Goal: Information Seeking & Learning: Understand process/instructions

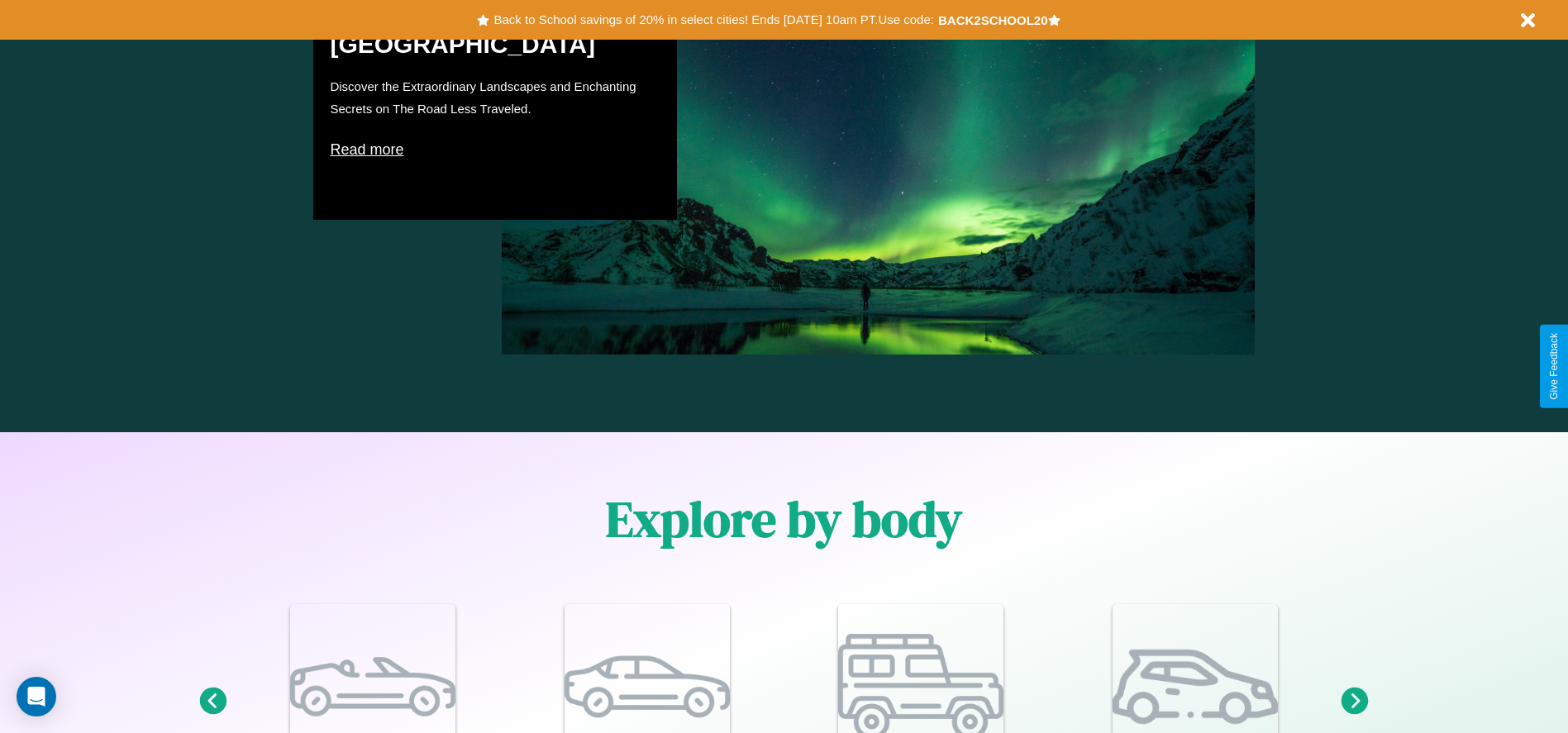
scroll to position [1441, 0]
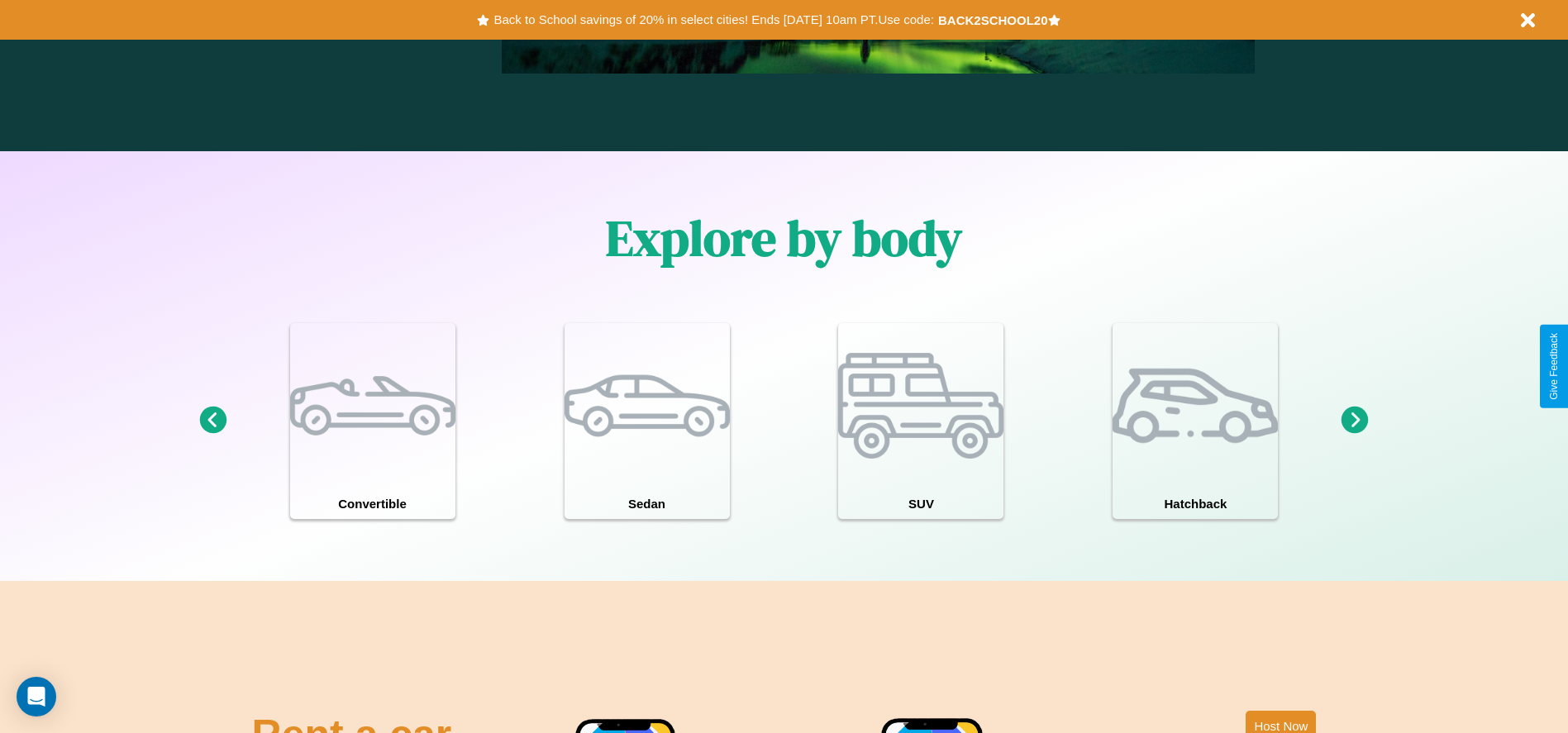
click at [1355, 421] on icon at bounding box center [1355, 420] width 27 height 27
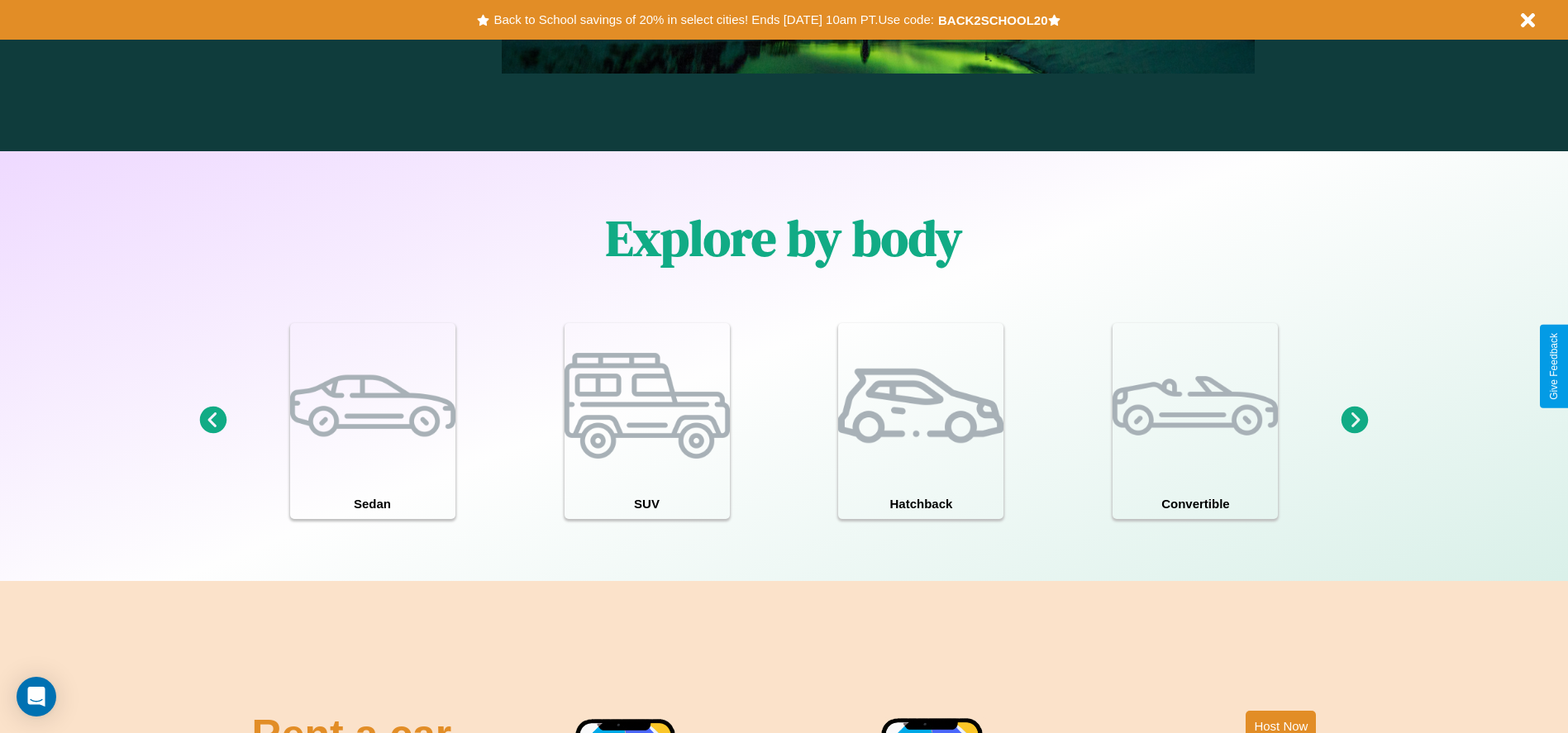
click at [212, 421] on icon at bounding box center [212, 420] width 27 height 27
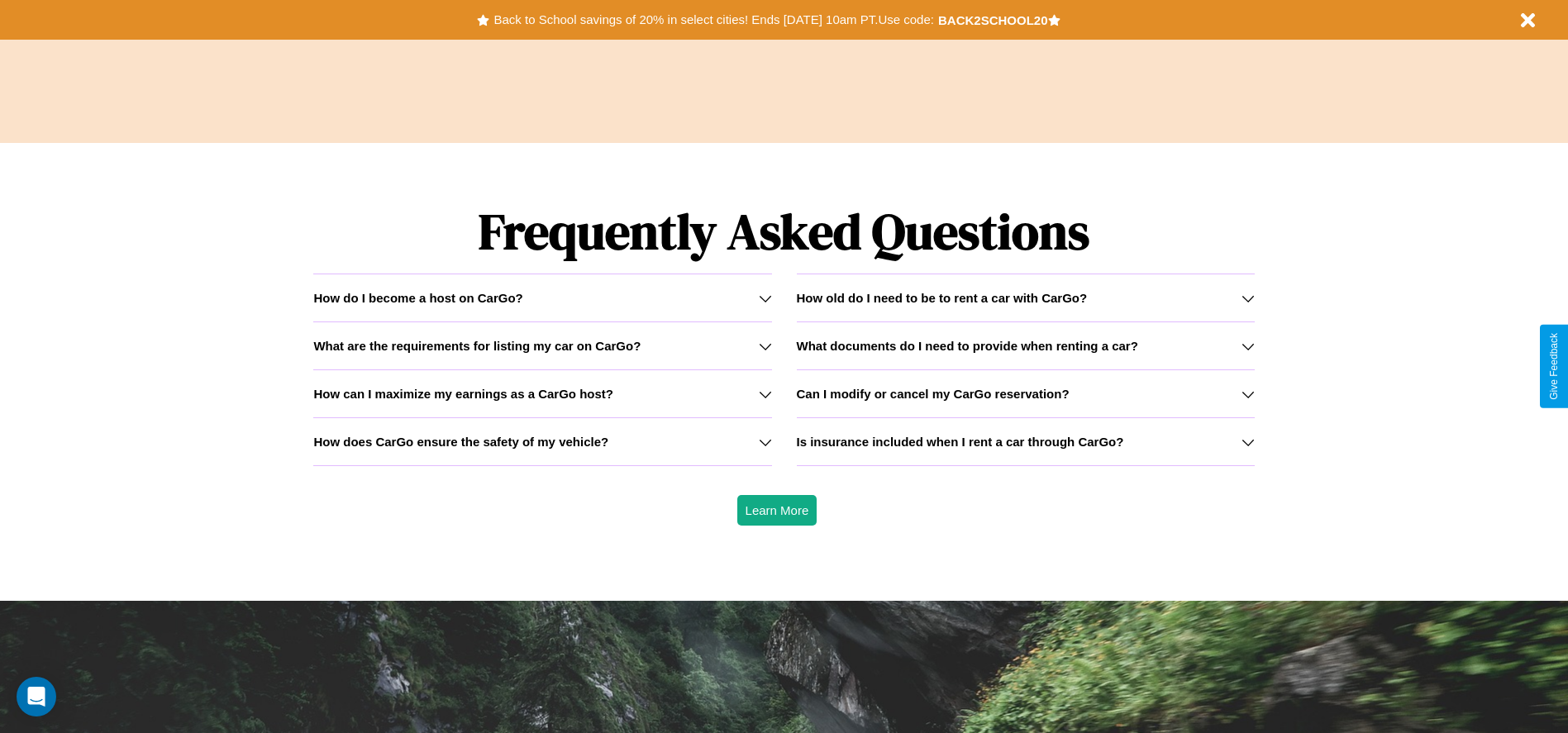
scroll to position [2371, 0]
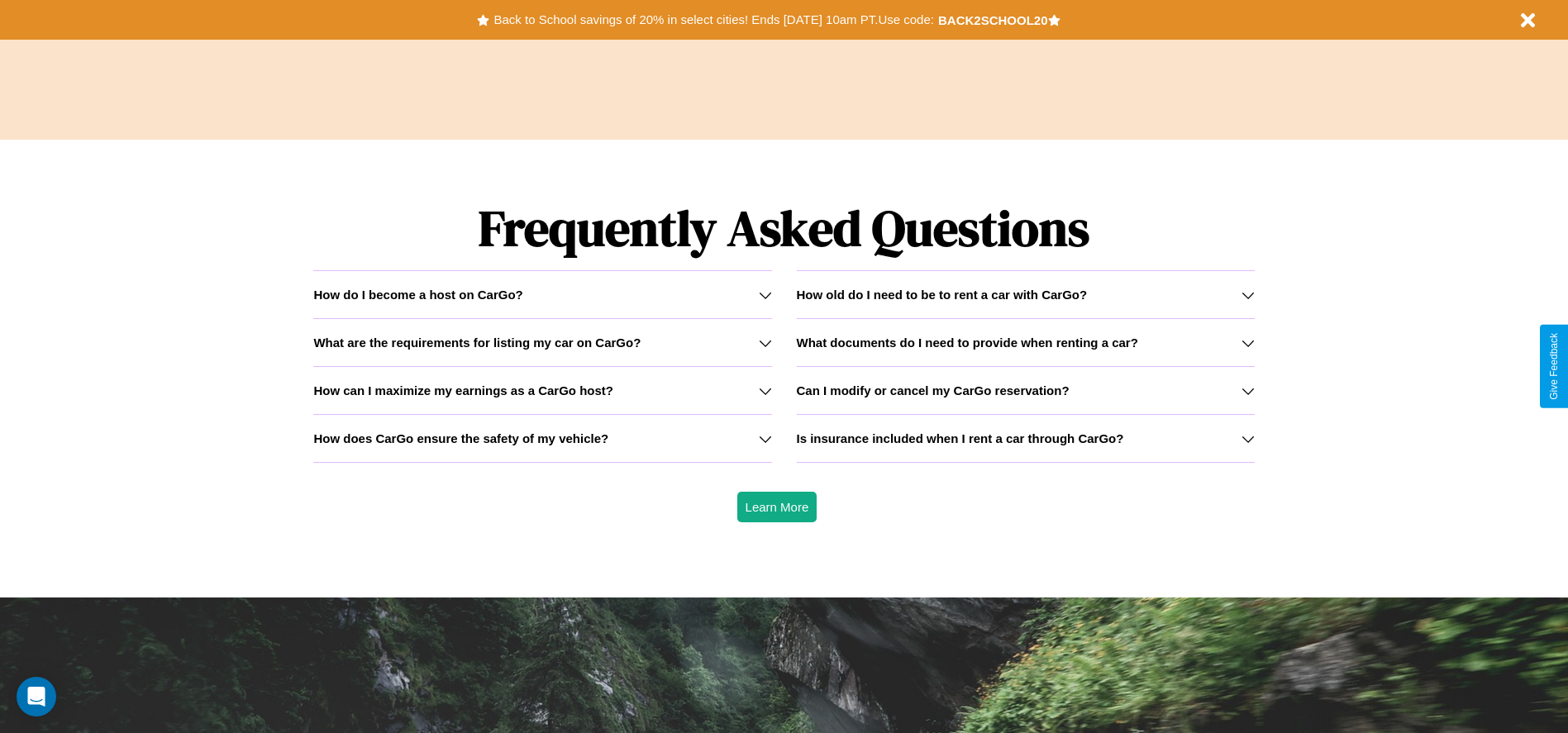
click at [1025, 438] on h3 "Is insurance included when I rent a car through CarGo?" at bounding box center [959, 438] width 327 height 14
click at [1247, 438] on icon at bounding box center [1247, 438] width 13 height 13
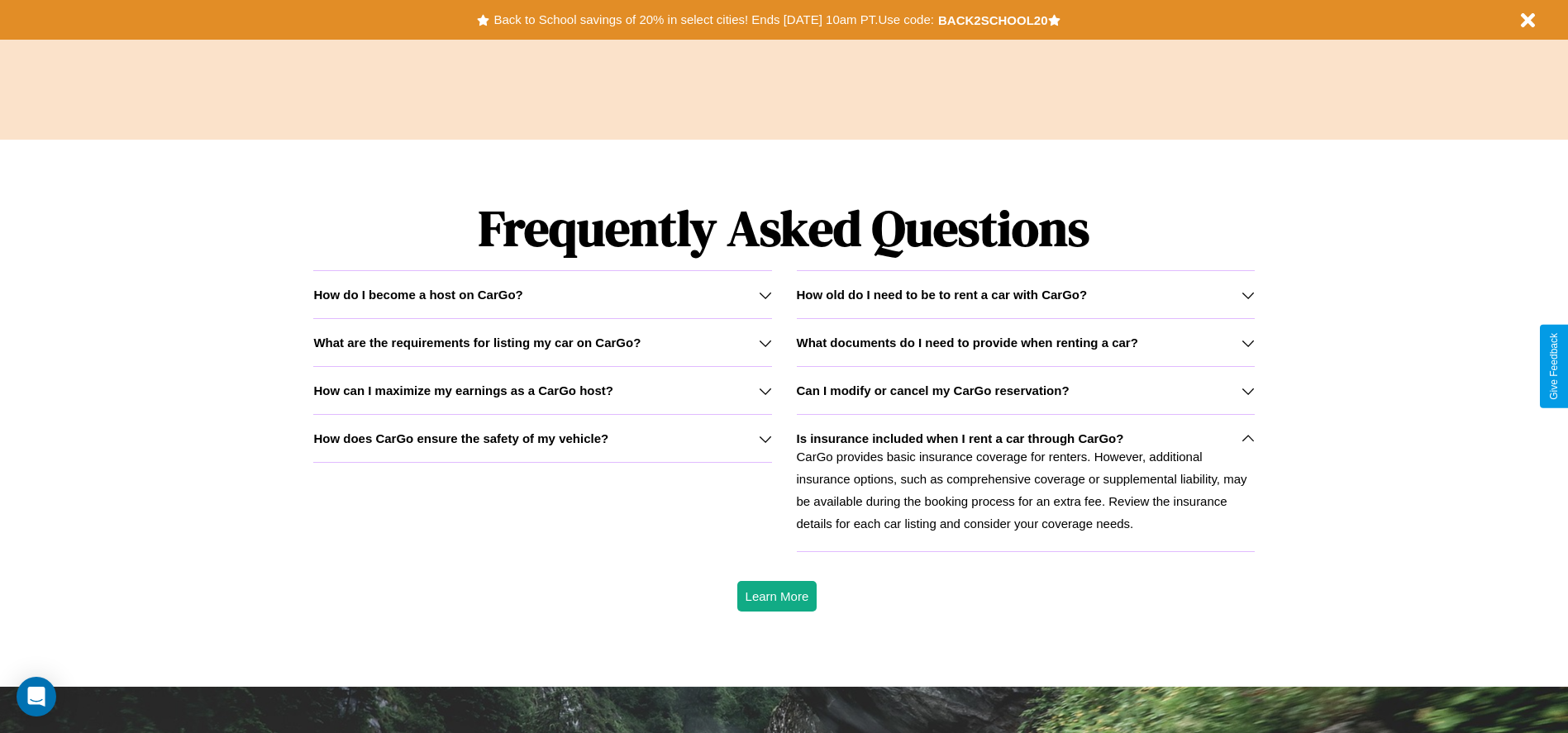
click at [542, 294] on div "How do I become a host on CarGo?" at bounding box center [542, 295] width 458 height 14
click at [1025, 390] on h3 "Can I modify or cancel my CarGo reservation?" at bounding box center [932, 390] width 273 height 14
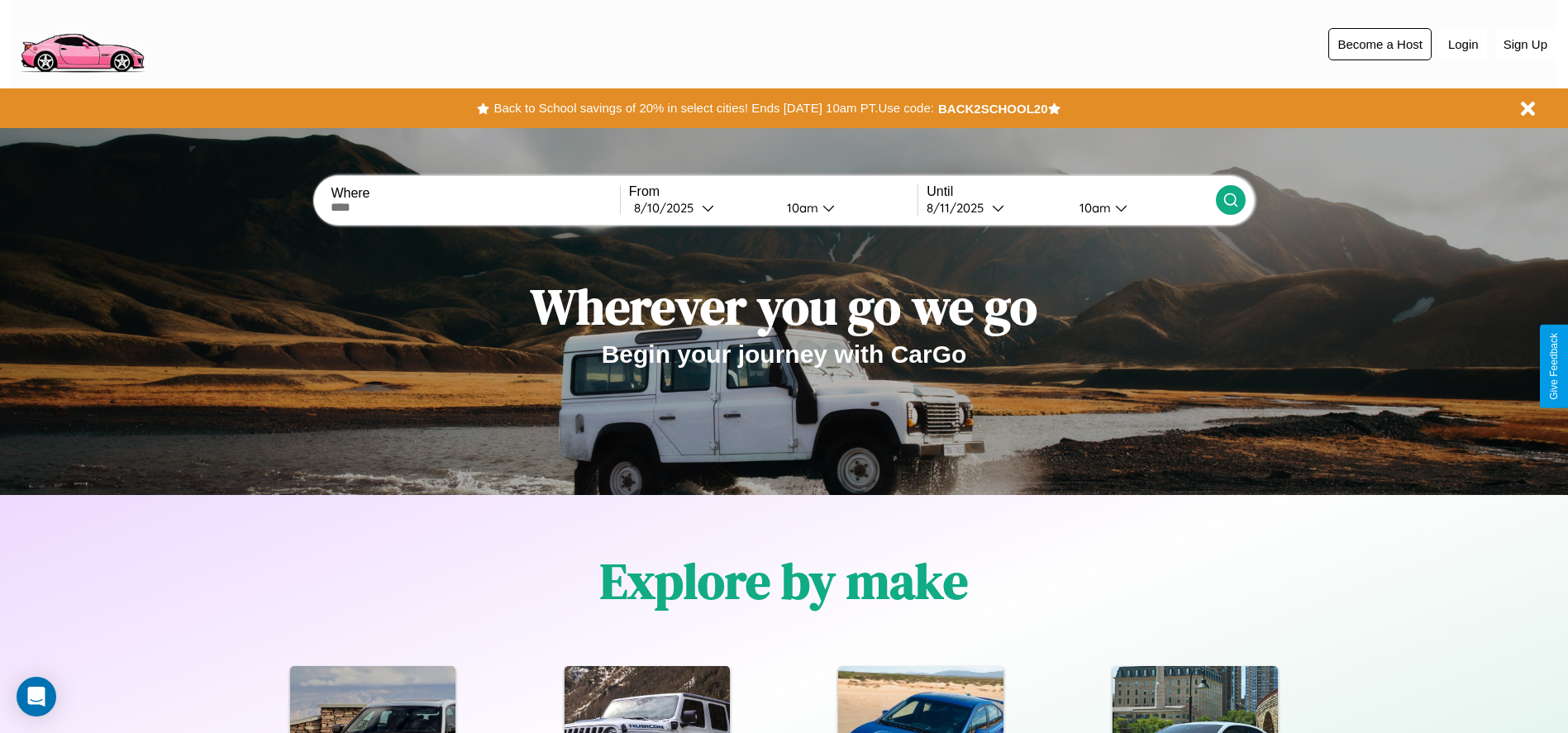
click at [1379, 44] on button "Become a Host" at bounding box center [1379, 44] width 103 height 32
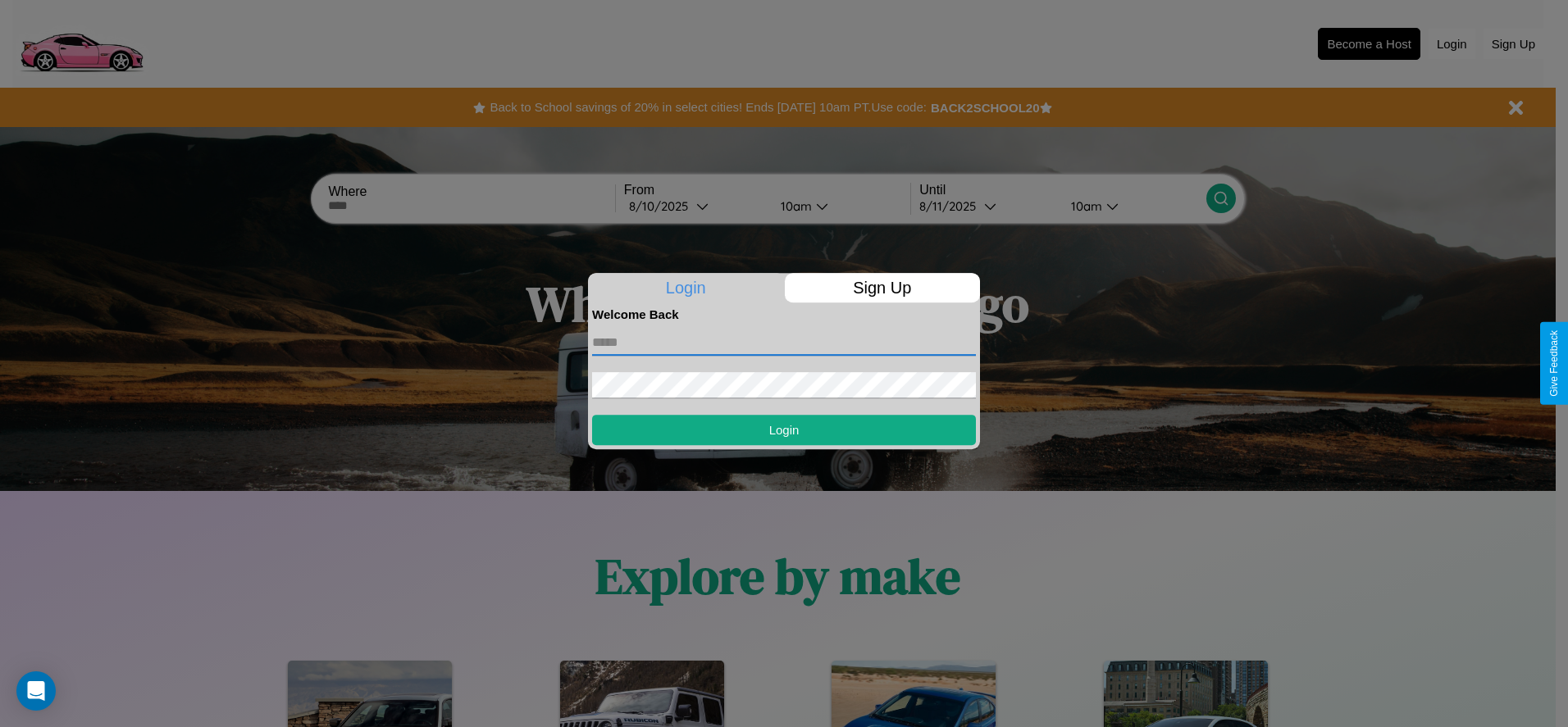
click at [784, 342] on input "text" at bounding box center [783, 343] width 384 height 26
type input "**********"
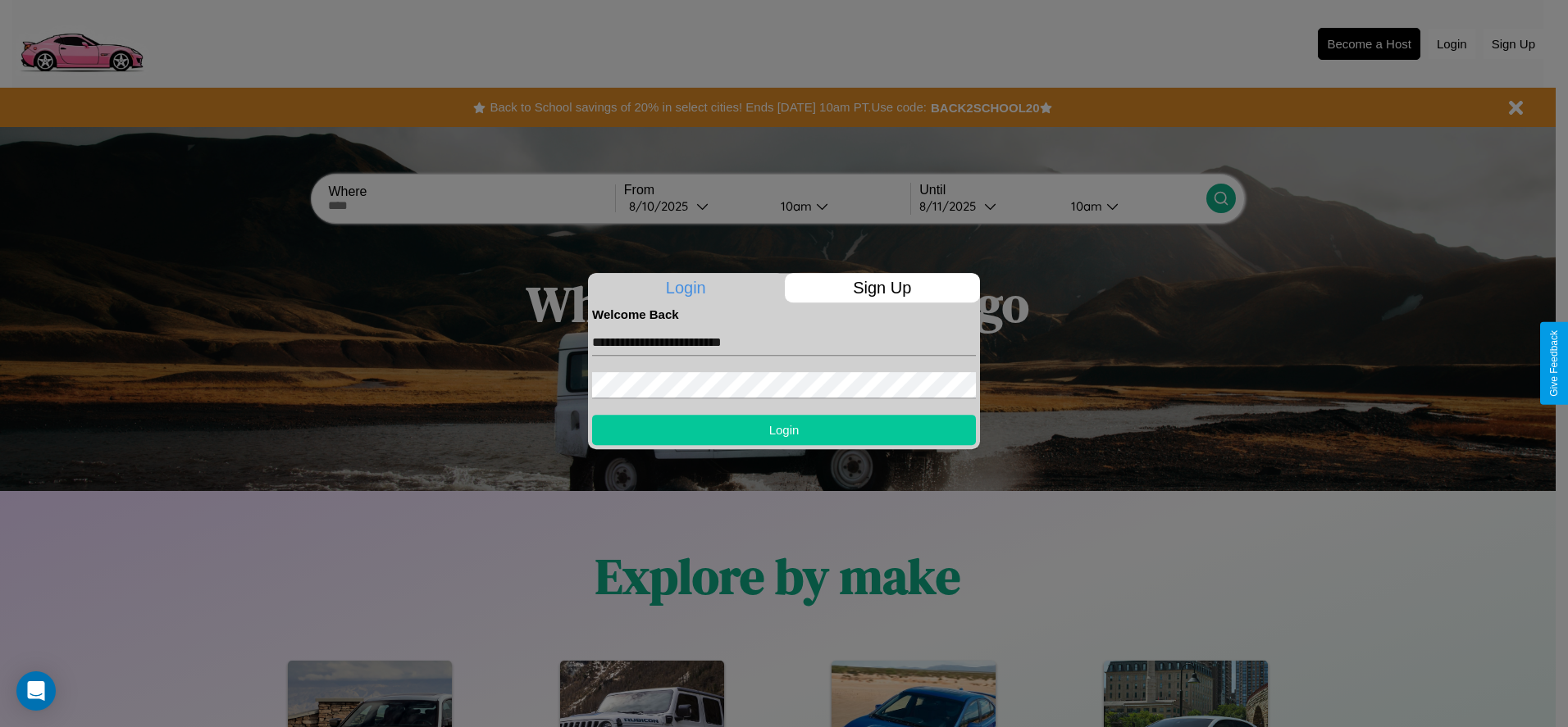
click at [784, 430] on button "Login" at bounding box center [783, 430] width 384 height 30
